Goal: Check status: Check status

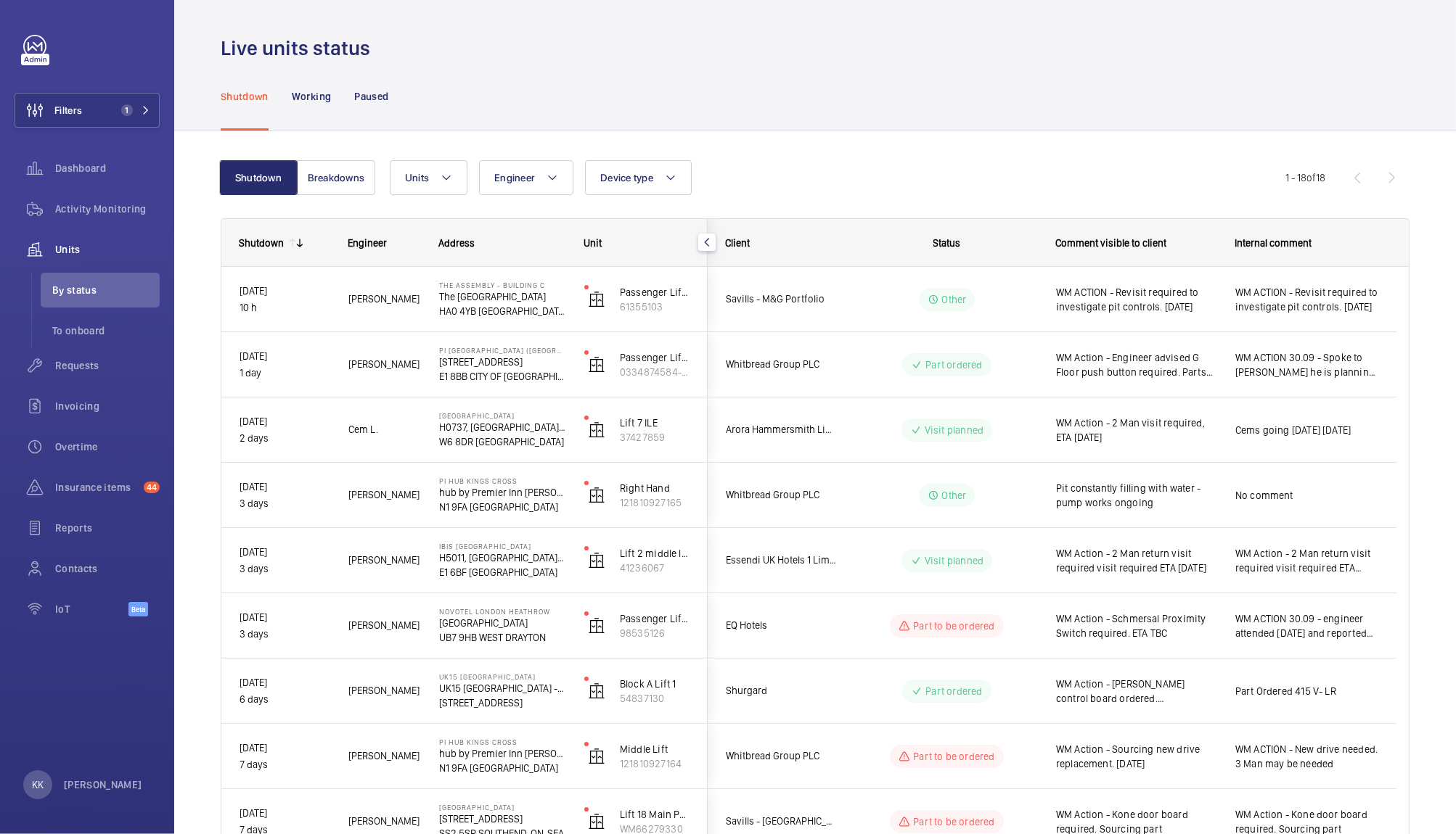
click at [803, 153] on div "Shutdown Breakdowns Units Engineer Device type More filters Reset all filters 1…" at bounding box center [815, 807] width 1189 height 1341
click at [863, 145] on div "Shutdown Breakdowns Units Engineer Device type More filters Reset all filters 1…" at bounding box center [815, 807] width 1189 height 1341
click at [832, 151] on div "Shutdown Breakdowns Units Engineer Device type More filters Reset all filters 1…" at bounding box center [815, 807] width 1189 height 1341
click at [1139, 49] on div "Live units status" at bounding box center [815, 48] width 1189 height 27
click at [842, 131] on div "Shutdown Breakdowns Units Engineer Device type More filters Reset all filters 1…" at bounding box center [815, 822] width 1282 height 1381
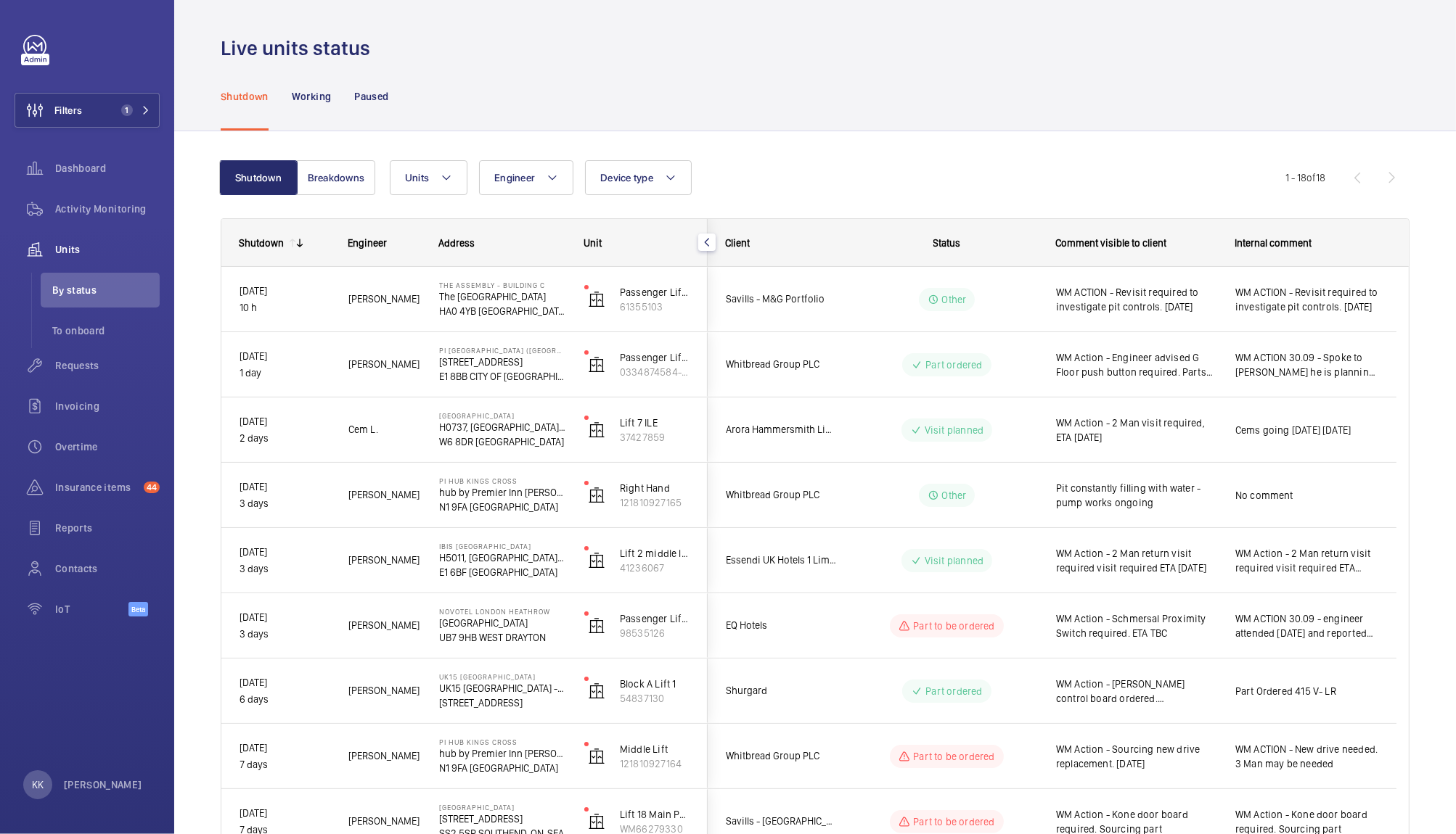
click at [820, 156] on div "Shutdown Breakdowns Units Engineer Device type More filters Reset all filters 1…" at bounding box center [815, 807] width 1189 height 1341
